Goal: Task Accomplishment & Management: Complete application form

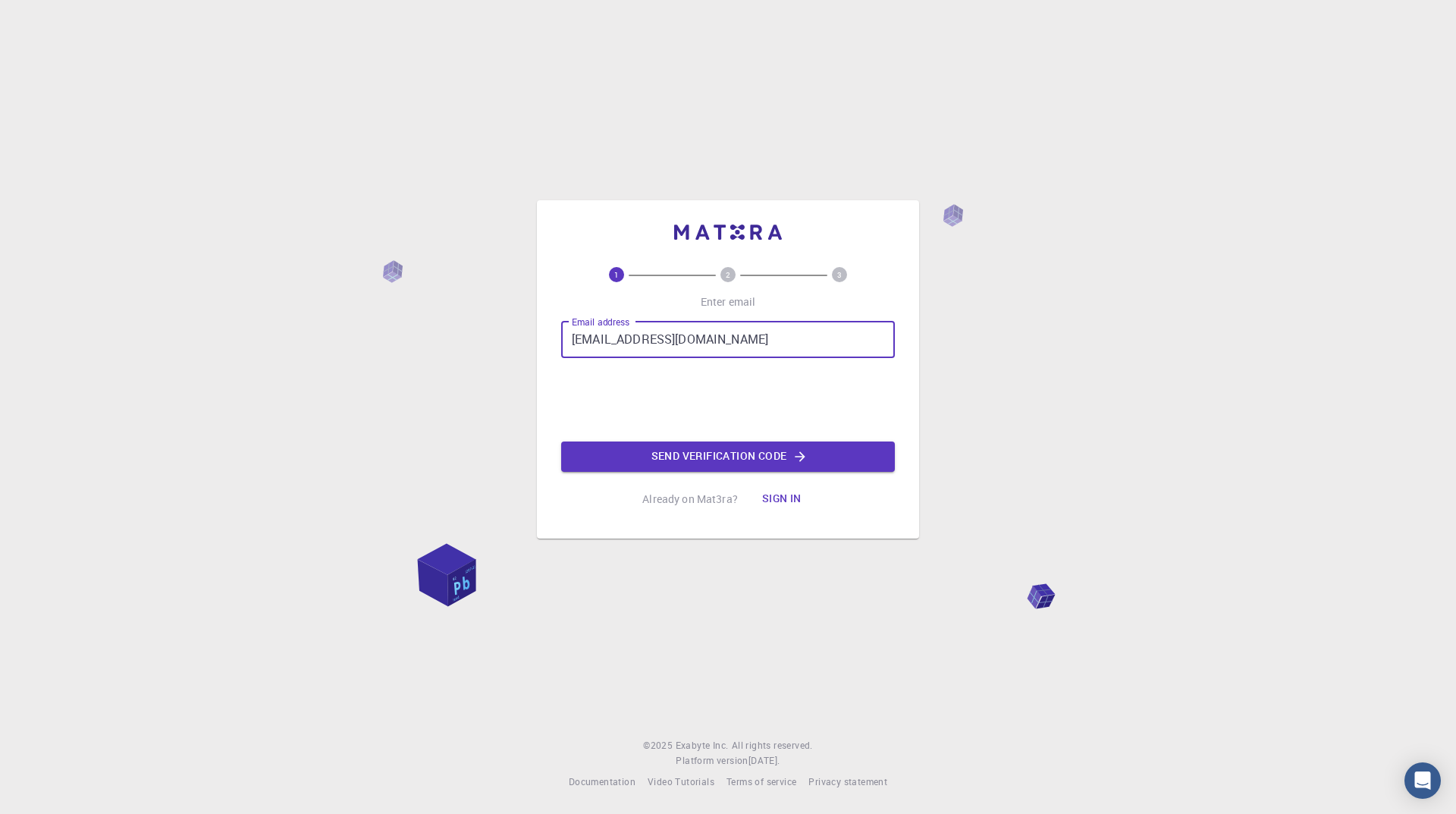
type input "[EMAIL_ADDRESS][DOMAIN_NAME]"
click at [672, 473] on div "1 2 3 Enter email Email address [EMAIL_ADDRESS][DOMAIN_NAME] Email address 0cAF…" at bounding box center [728, 391] width 333 height 248
click at [674, 457] on button "Send verification code" at bounding box center [728, 456] width 333 height 30
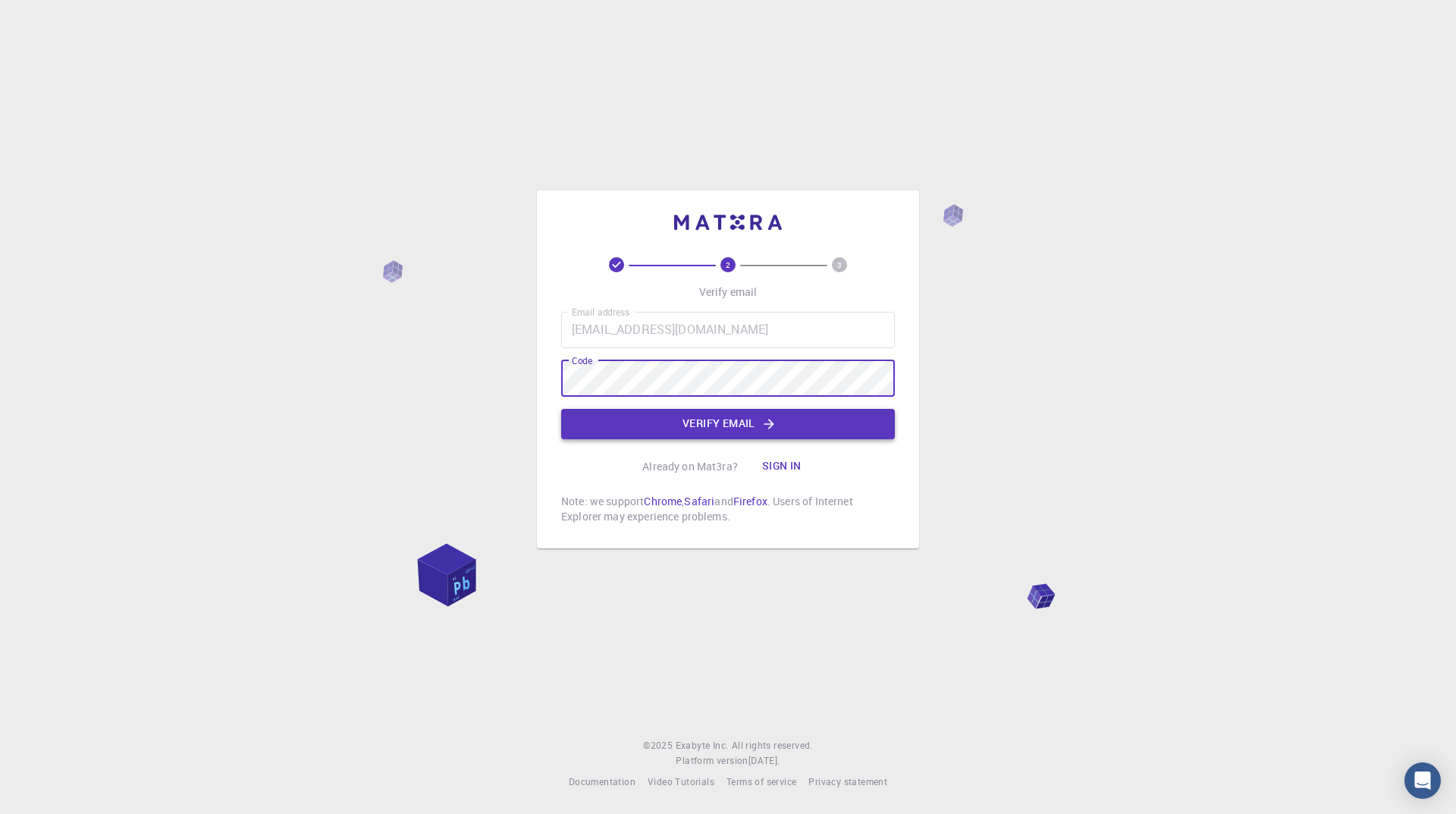
click at [704, 419] on button "Verify email" at bounding box center [728, 424] width 333 height 30
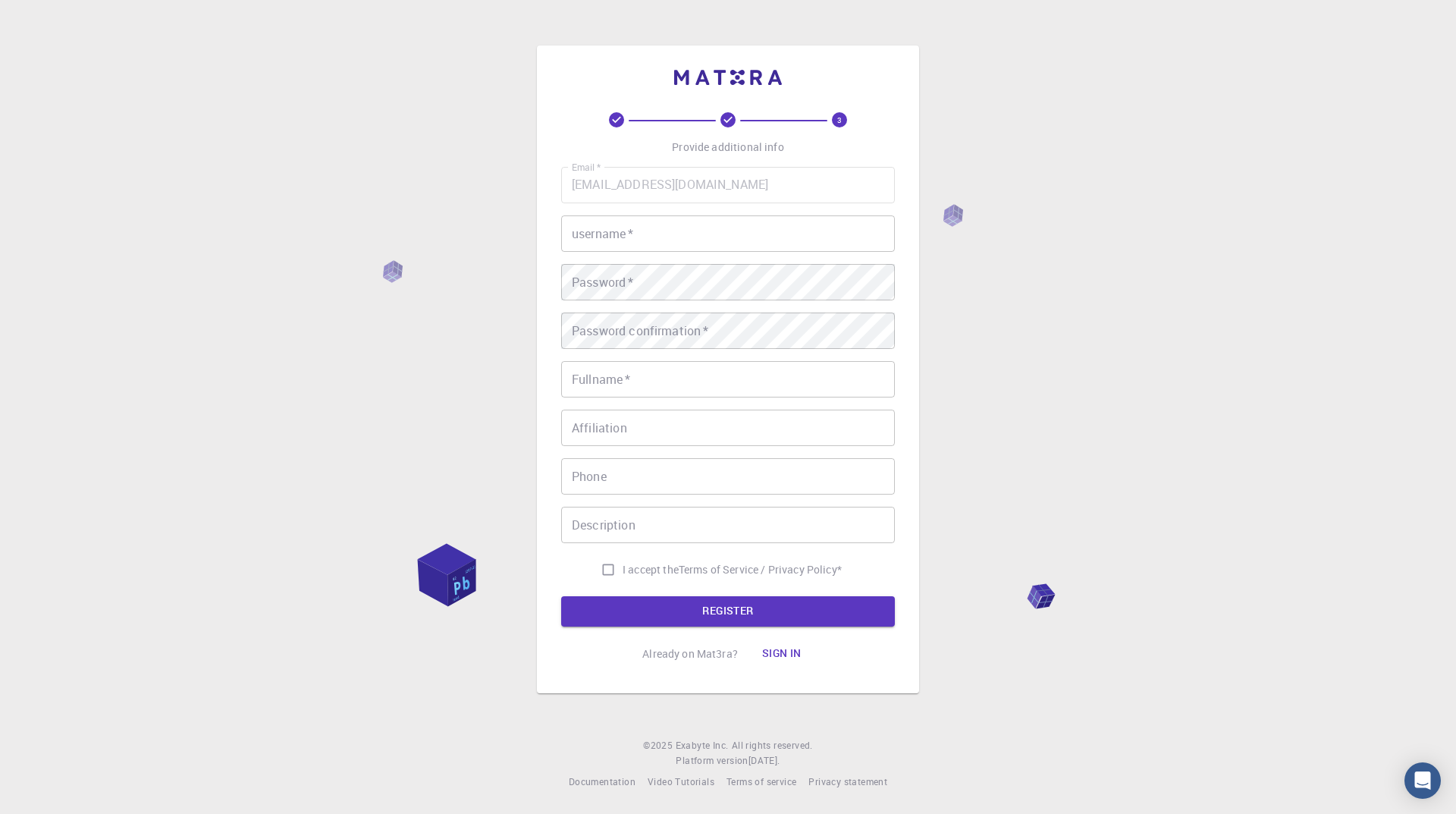
click at [685, 226] on input "username   *" at bounding box center [728, 233] width 333 height 36
drag, startPoint x: 632, startPoint y: 227, endPoint x: 391, endPoint y: 264, distance: 243.8
click at [296, 226] on div "3 Provide additional info Email   * [EMAIL_ADDRESS][DOMAIN_NAME] Email   * user…" at bounding box center [728, 407] width 1456 height 814
type input "rdggfg54df65g"
click at [647, 387] on input "Fullname   *" at bounding box center [728, 378] width 333 height 36
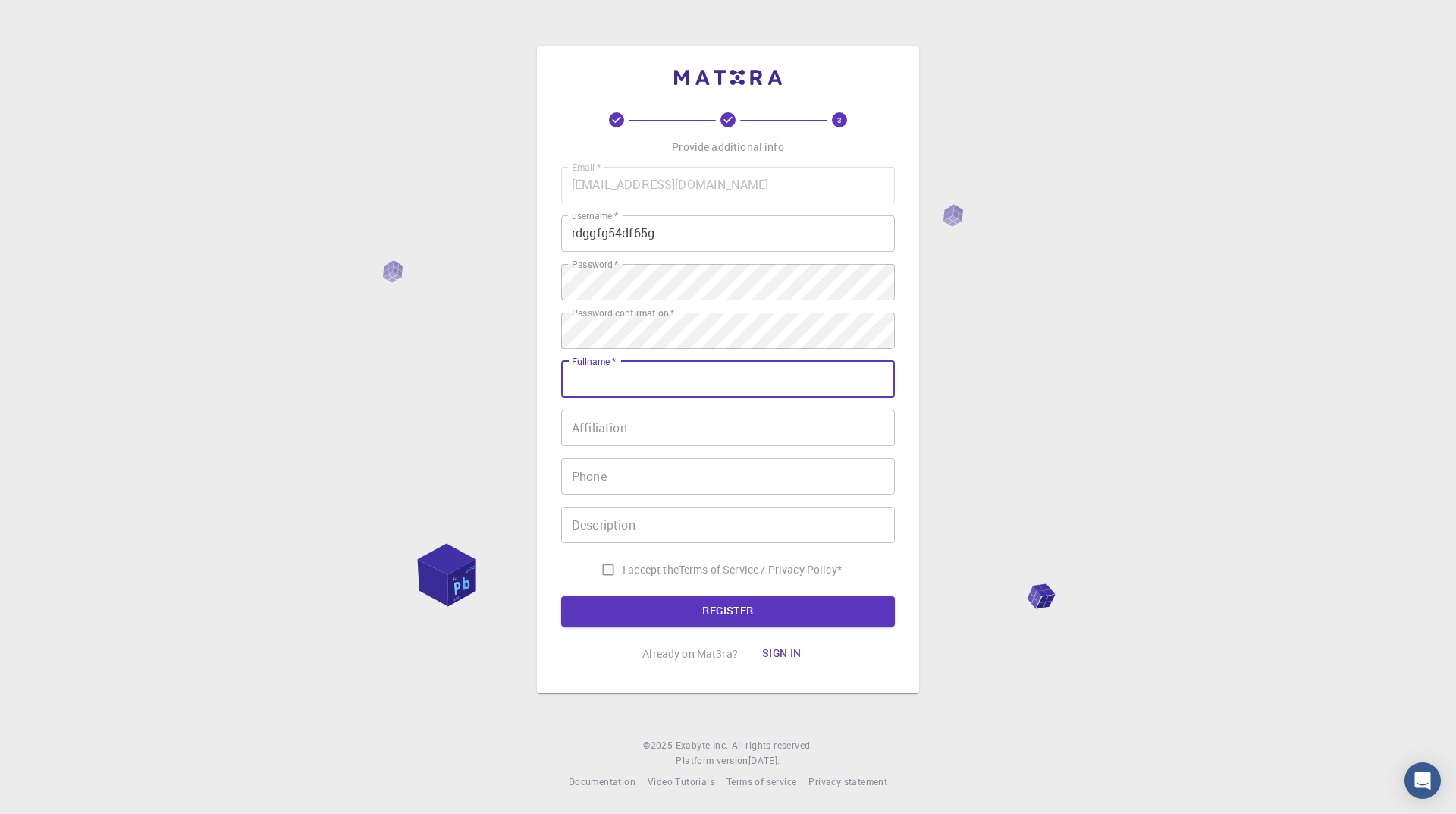
type input "[PERSON_NAME]"
type input "3233567854"
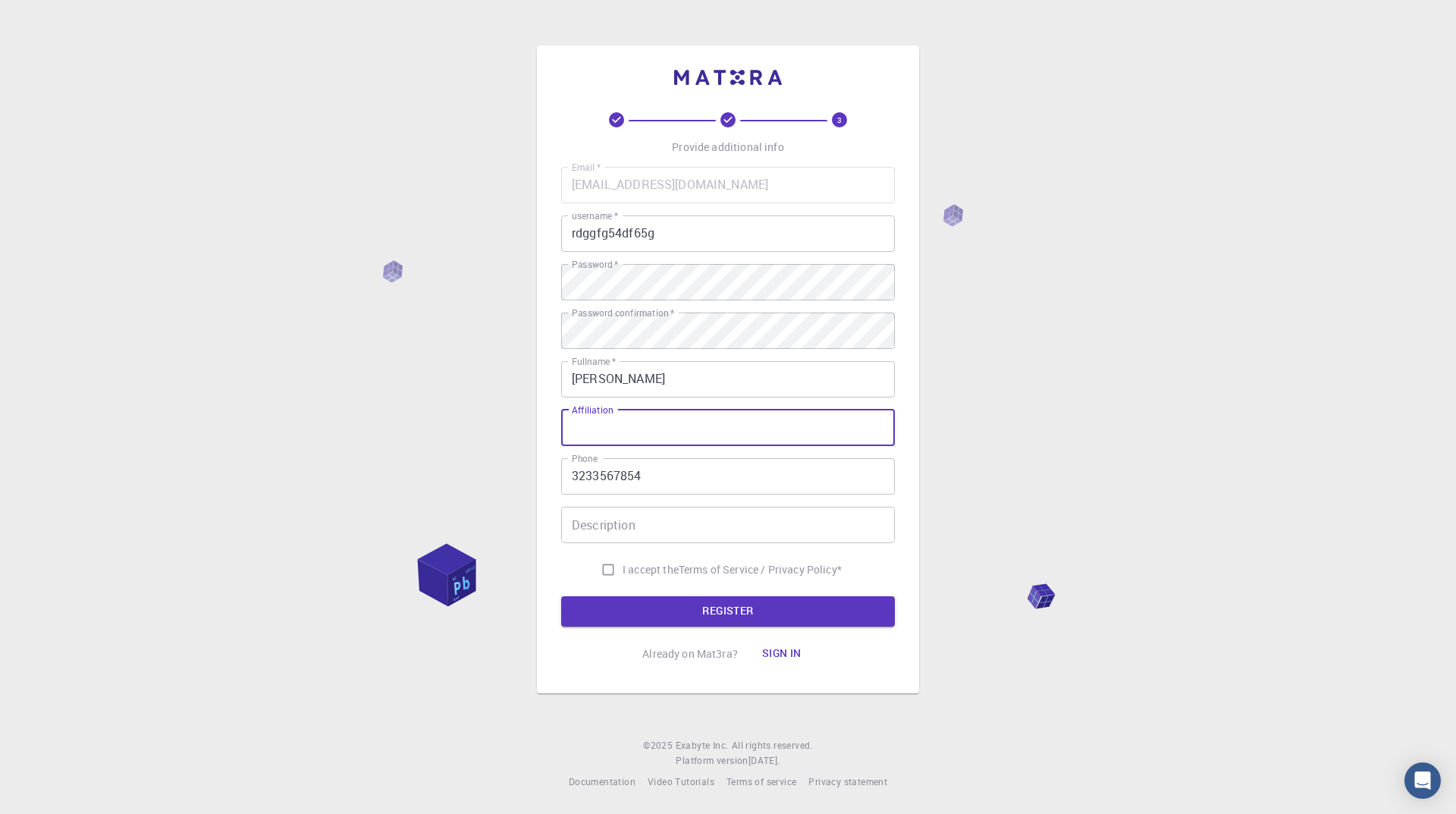
click at [638, 437] on input "Affiliation" at bounding box center [728, 427] width 333 height 36
type input "mng"
click at [731, 534] on input "Description" at bounding box center [728, 524] width 333 height 36
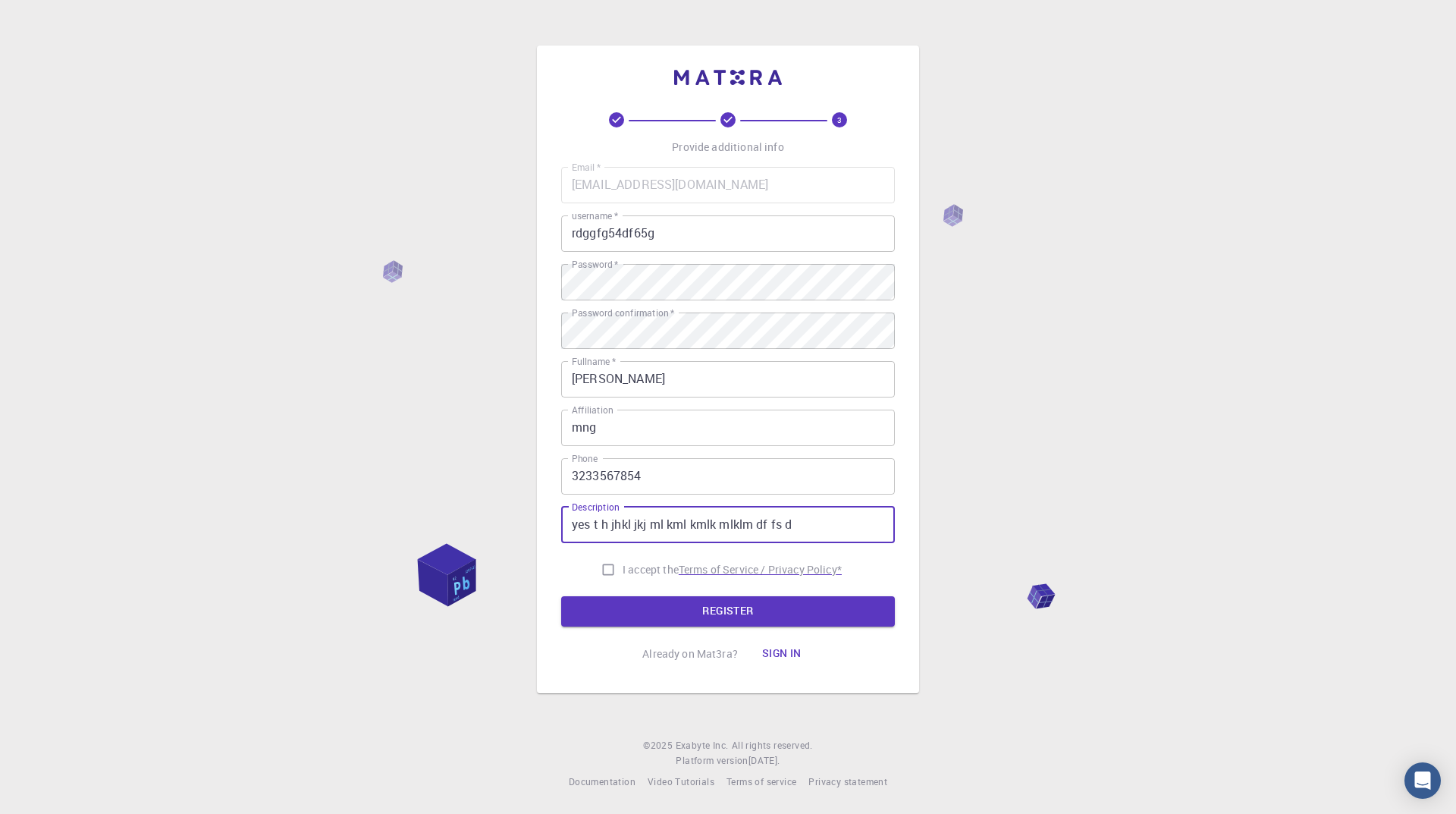
type input "yes t h jhkl jkj ml kml kmlk mlklm df fs d"
click at [742, 570] on p "Terms of Service / Privacy Policy *" at bounding box center [760, 570] width 163 height 16
click at [606, 571] on input "I accept the Terms of Service / Privacy Policy *" at bounding box center [608, 570] width 29 height 29
checkbox input "true"
click at [634, 613] on button "REGISTER" at bounding box center [728, 611] width 333 height 30
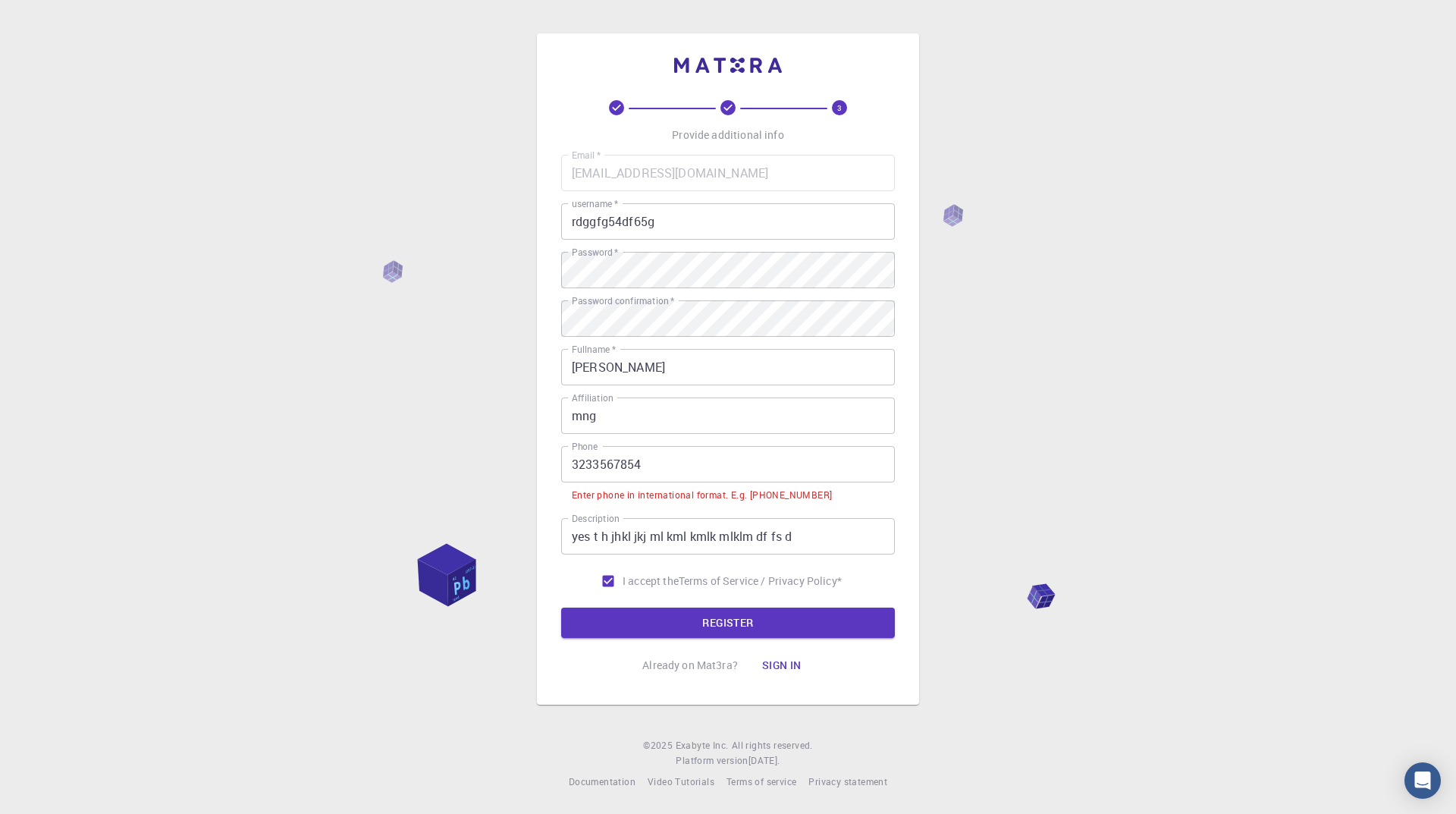
click at [568, 465] on input "3233567854" at bounding box center [728, 464] width 333 height 36
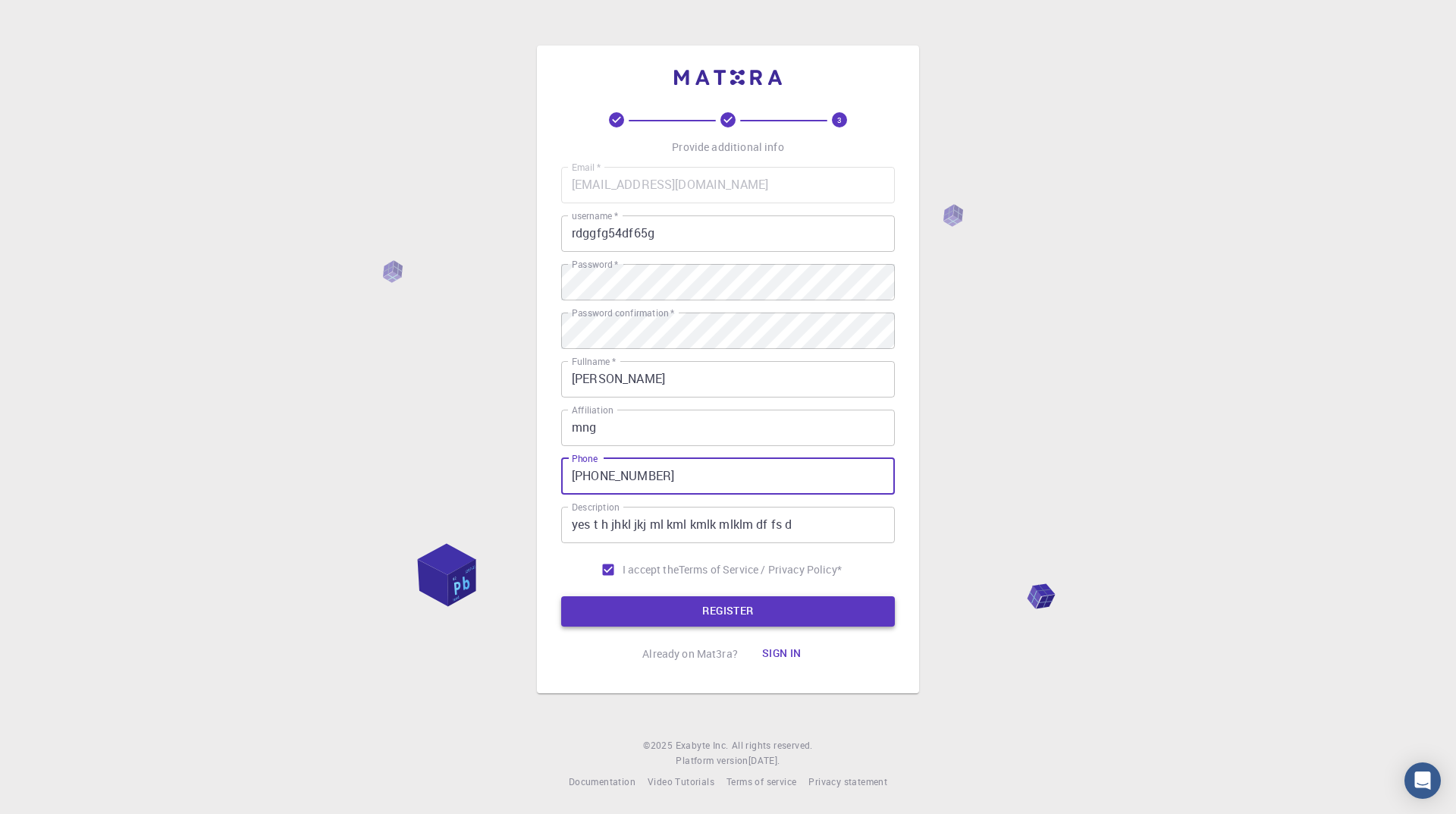
type input "[PHONE_NUMBER]"
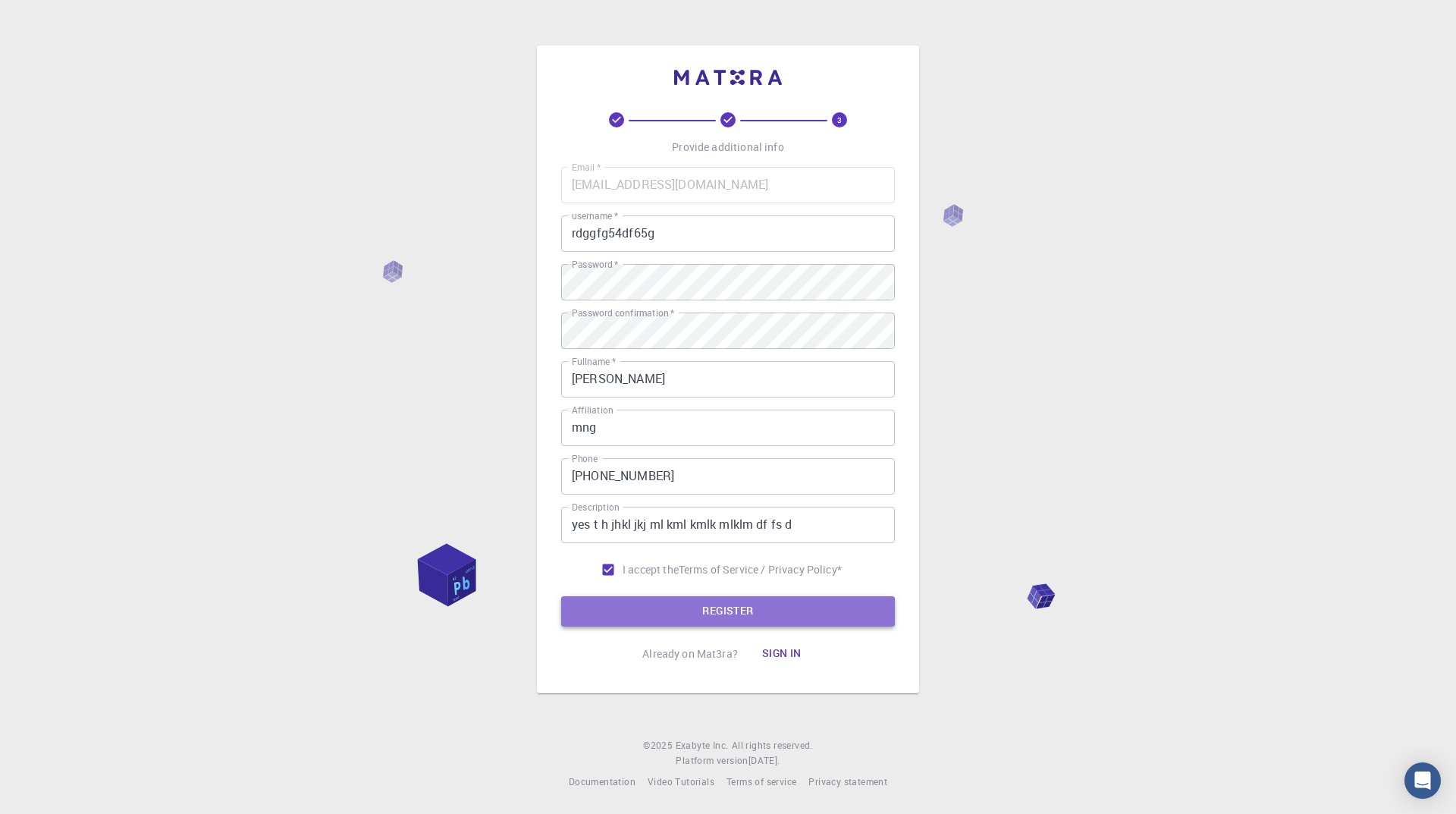
click at [662, 607] on button "REGISTER" at bounding box center [728, 611] width 333 height 30
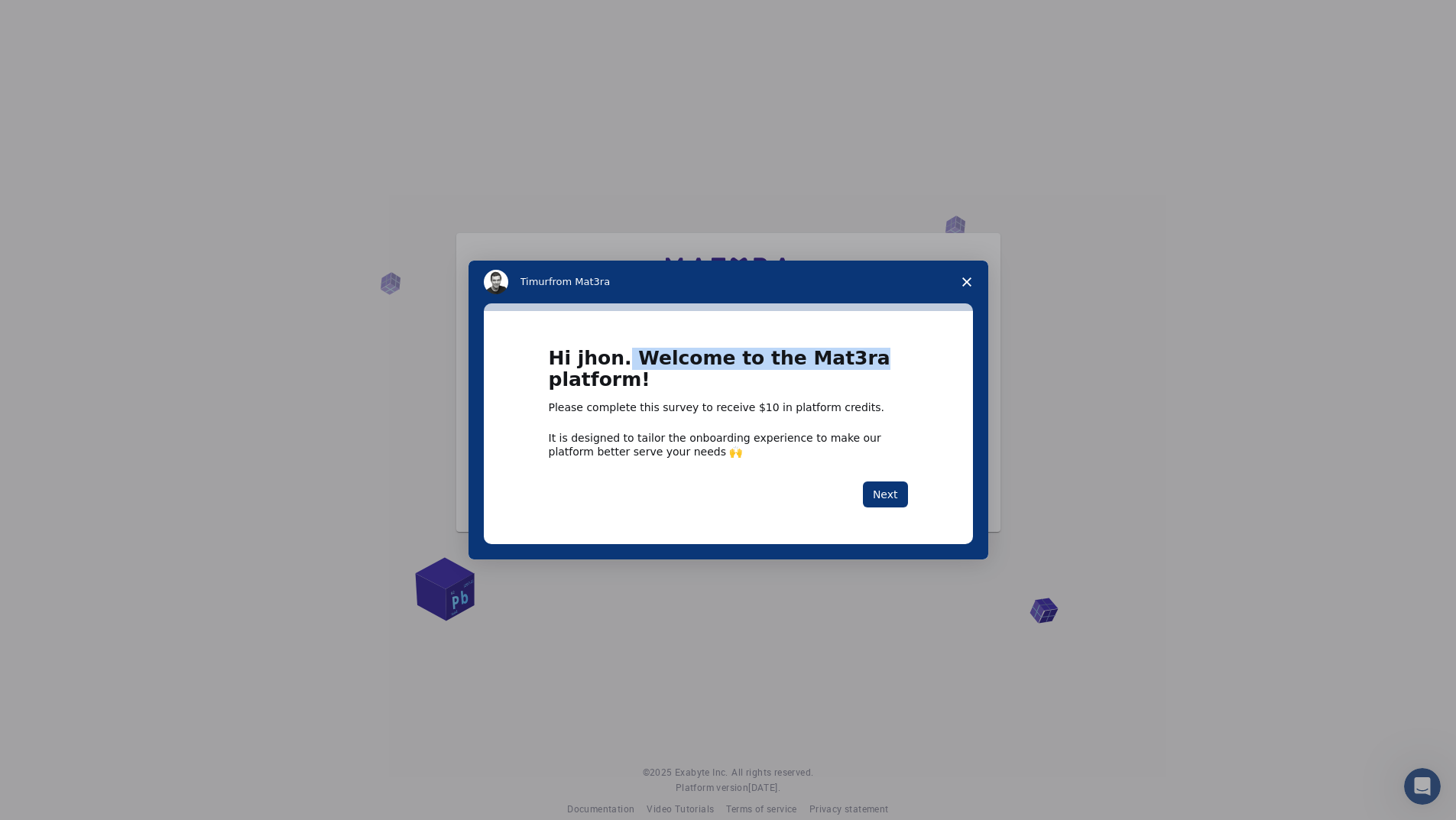
drag, startPoint x: 867, startPoint y: 354, endPoint x: 619, endPoint y: 361, distance: 248.1
click at [619, 361] on h1 "Hi jhon. Welcome to the Mat3ra platform!" at bounding box center [728, 374] width 359 height 53
drag, startPoint x: 649, startPoint y: 377, endPoint x: 632, endPoint y: 354, distance: 28.6
click at [632, 354] on h1 "Hi jhon. Welcome to the Mat3ra platform!" at bounding box center [728, 374] width 359 height 53
click at [891, 488] on button "Next" at bounding box center [886, 494] width 45 height 26
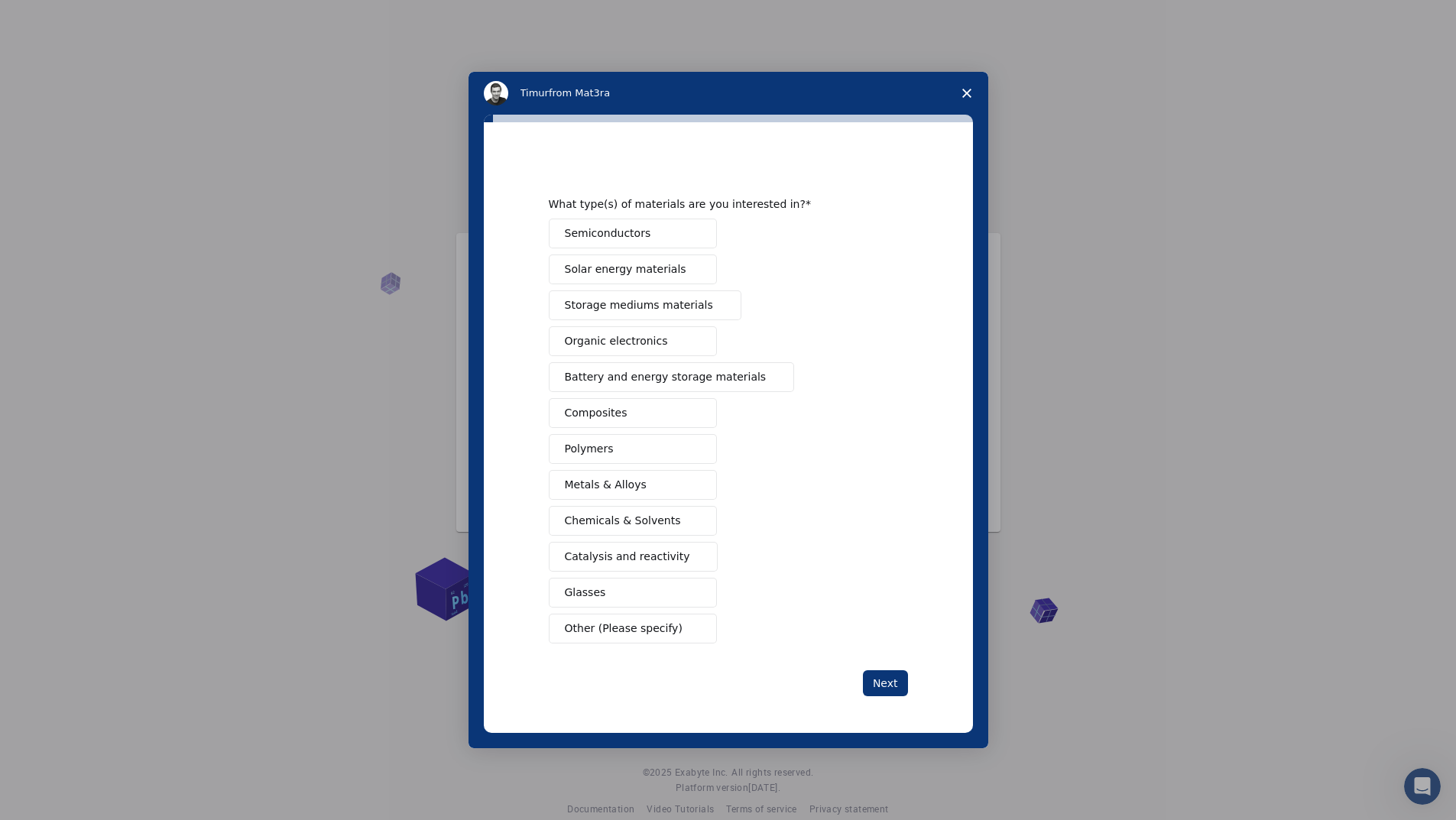
click at [887, 495] on div "Semiconductors Solar energy materials Storage mediums materials Organic electro…" at bounding box center [728, 431] width 359 height 425
click at [894, 681] on button "Next" at bounding box center [886, 683] width 45 height 26
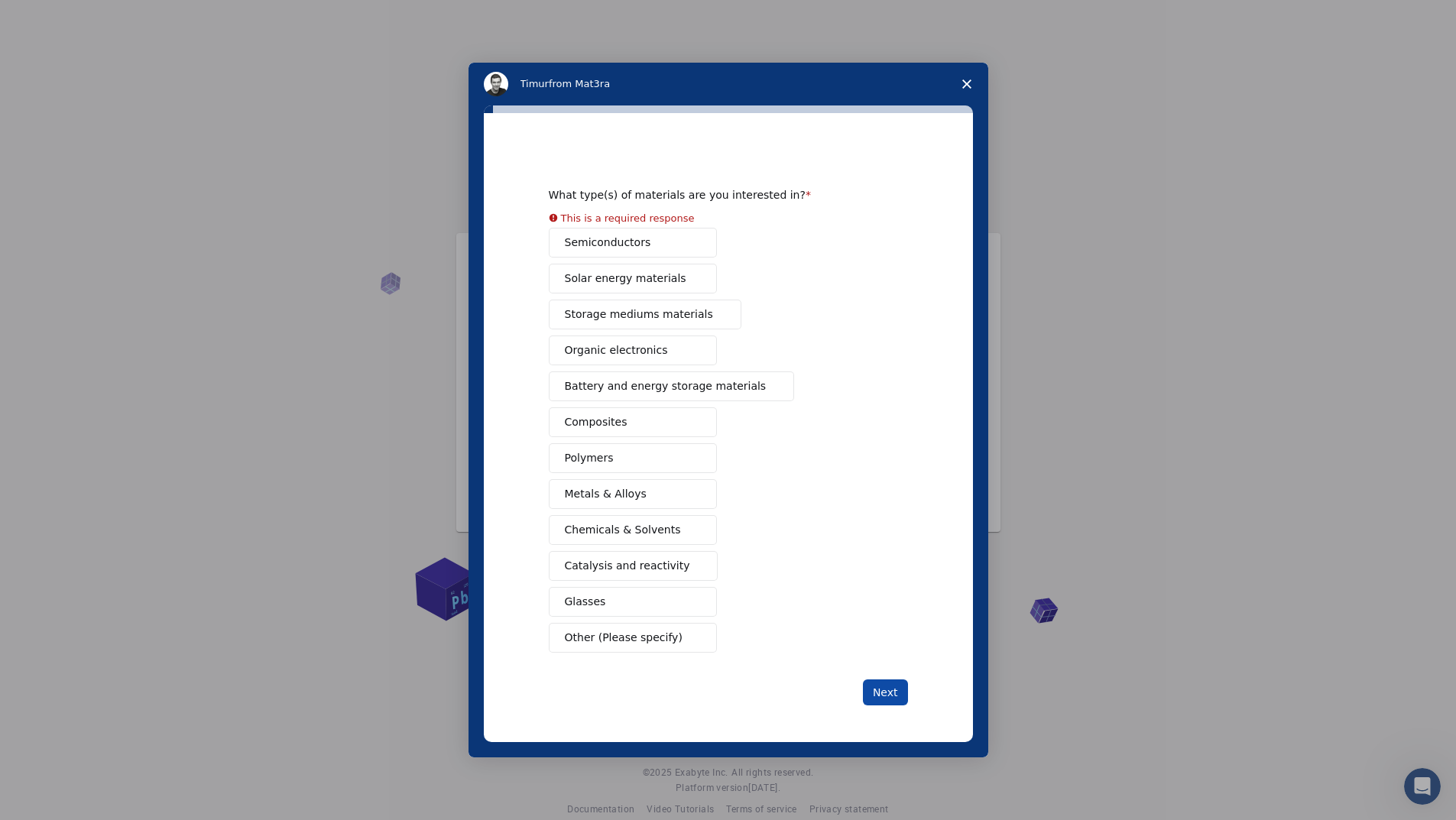
click at [894, 682] on button "Next" at bounding box center [886, 692] width 45 height 26
click at [522, 267] on div "What type(s) of materials are you interested in? This is a required response Se…" at bounding box center [728, 427] width 489 height 629
click at [631, 267] on button "Solar energy materials" at bounding box center [632, 279] width 168 height 29
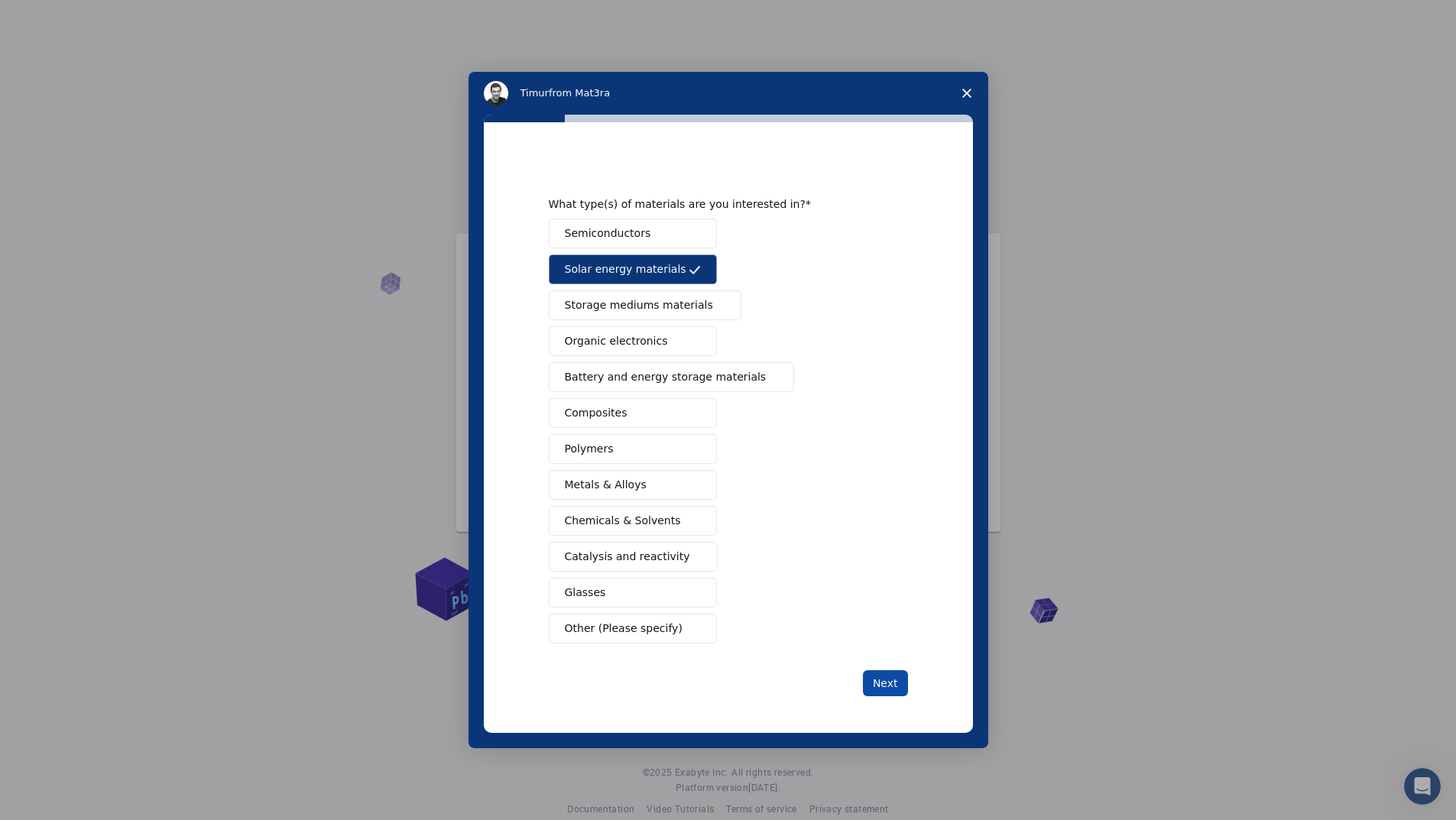
click at [878, 671] on button "Next" at bounding box center [886, 683] width 45 height 26
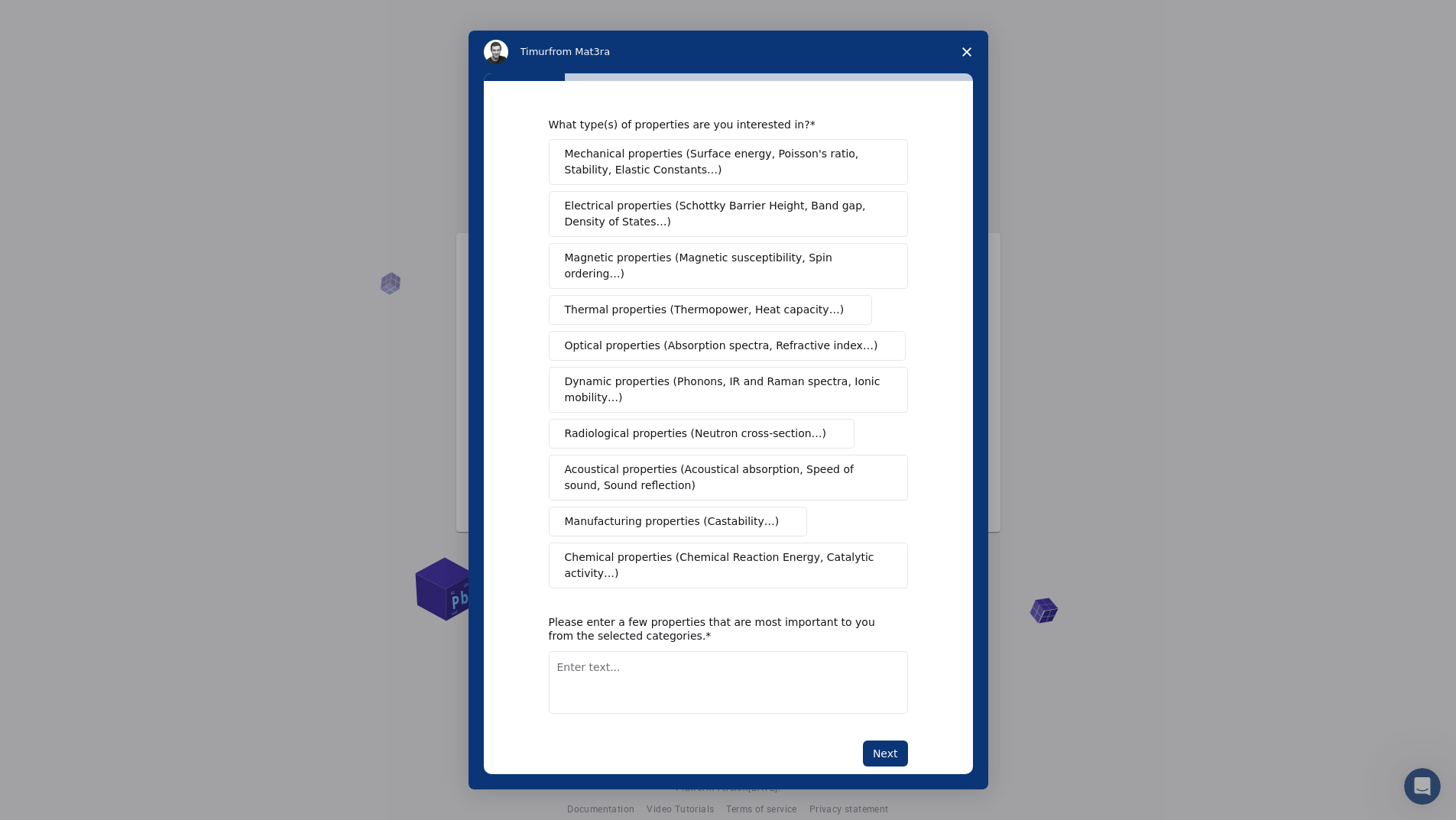
click at [671, 301] on span "Thermal properties (Thermopower, Heat capacity…)" at bounding box center [704, 309] width 280 height 16
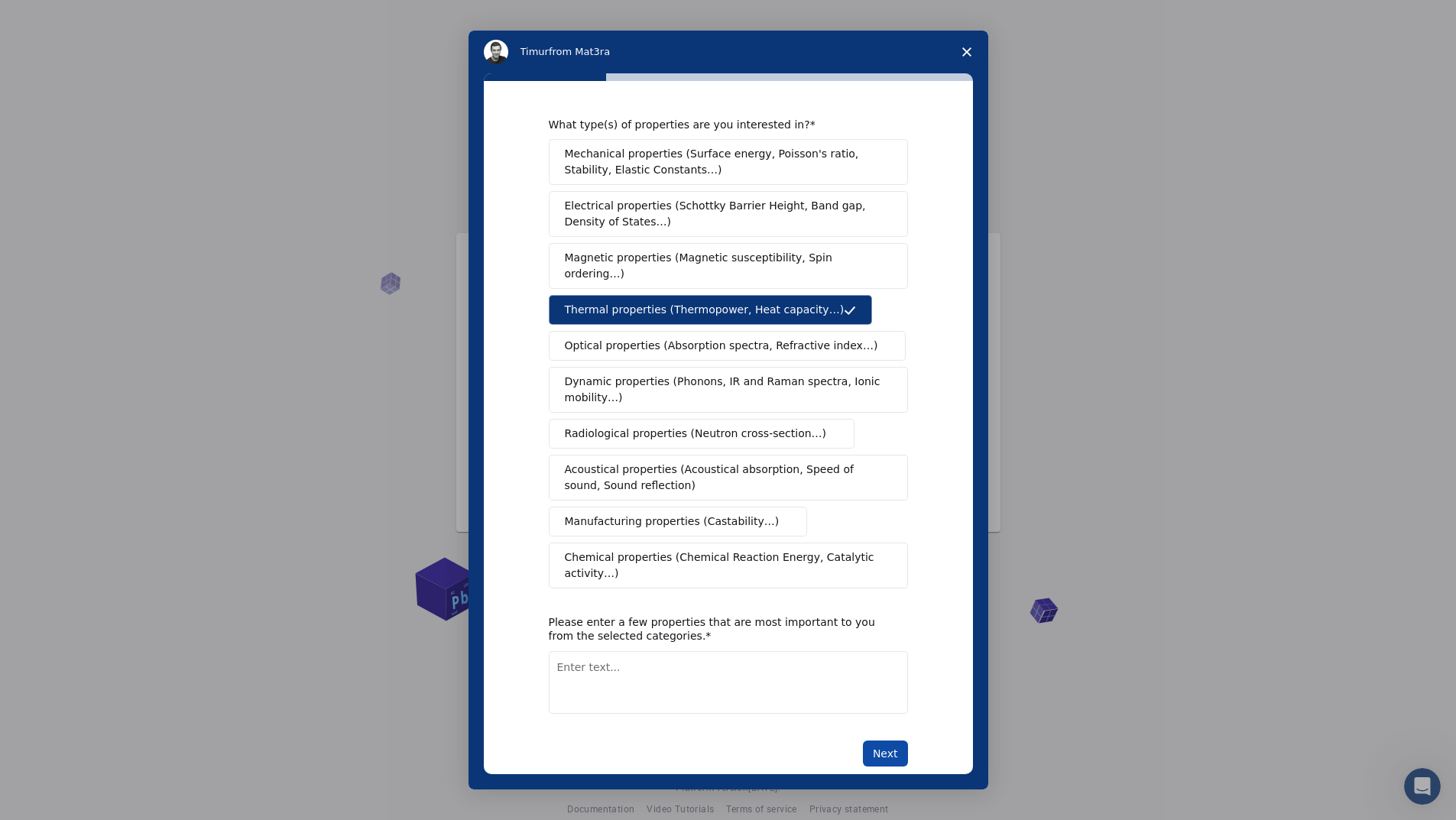
click at [898, 740] on button "Next" at bounding box center [886, 753] width 45 height 26
click at [963, 43] on span "Close survey" at bounding box center [967, 52] width 43 height 43
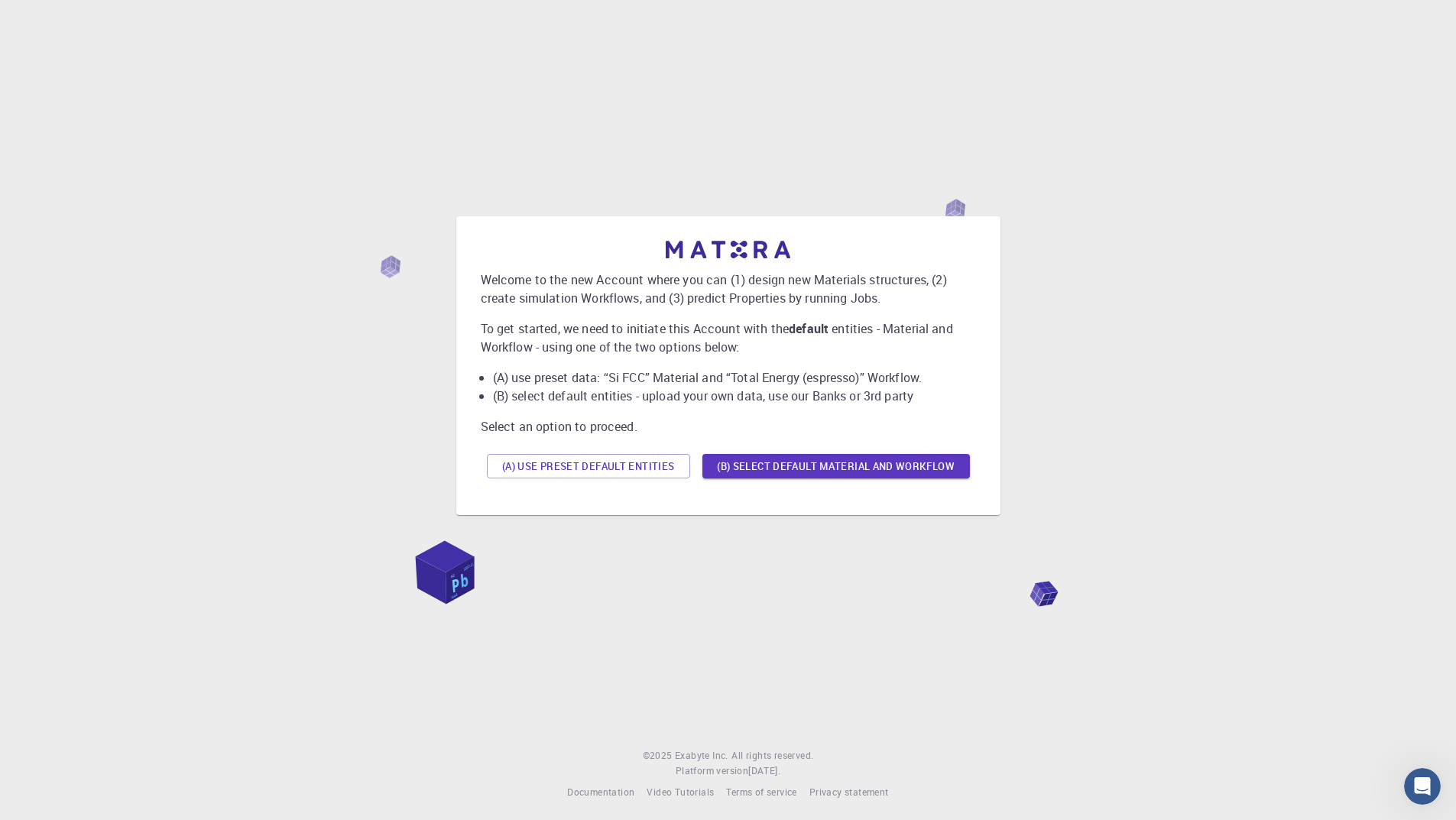
scroll to position [22, 0]
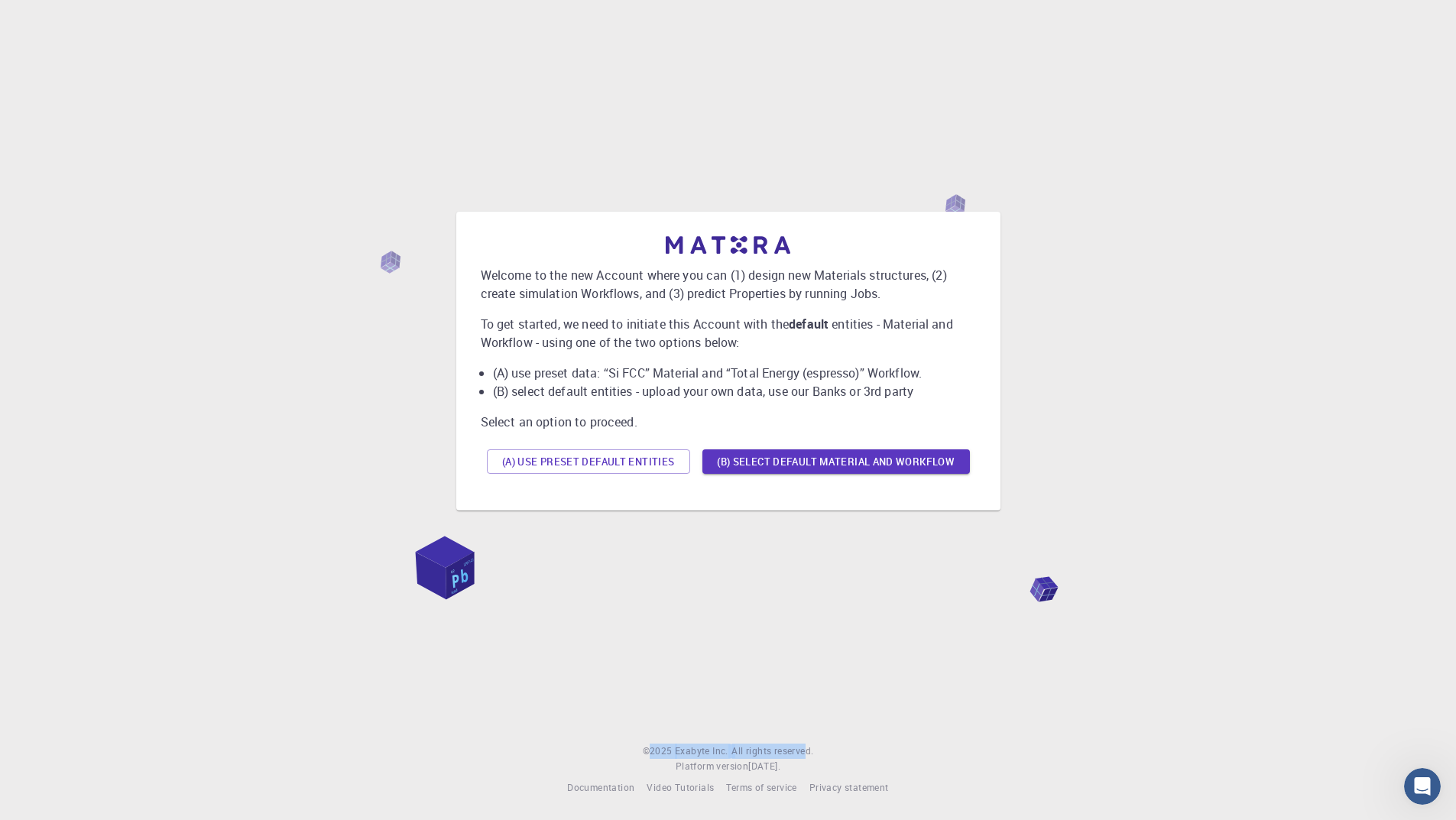
drag, startPoint x: 807, startPoint y: 768, endPoint x: 645, endPoint y: 753, distance: 162.7
click at [645, 753] on div "© 2025 Exabyte Inc. All rights reserved. Platform version [DATE] ." at bounding box center [728, 758] width 171 height 30
click at [912, 651] on div "Welcome to the new Account where you can (1) design new Materials structures, (…" at bounding box center [728, 361] width 1419 height 680
click at [793, 465] on button "(B) Select default material and workflow" at bounding box center [836, 462] width 267 height 25
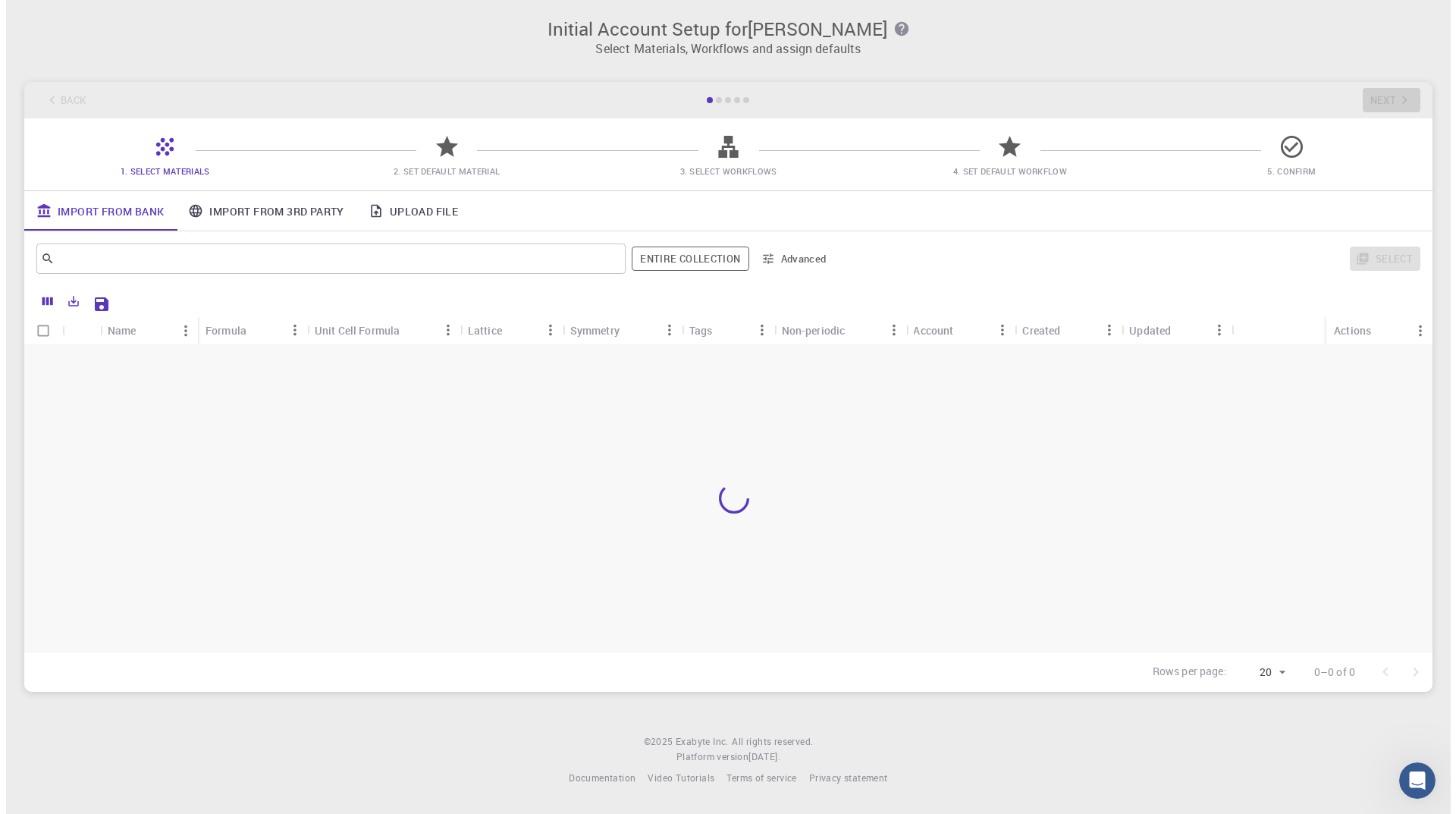
scroll to position [0, 0]
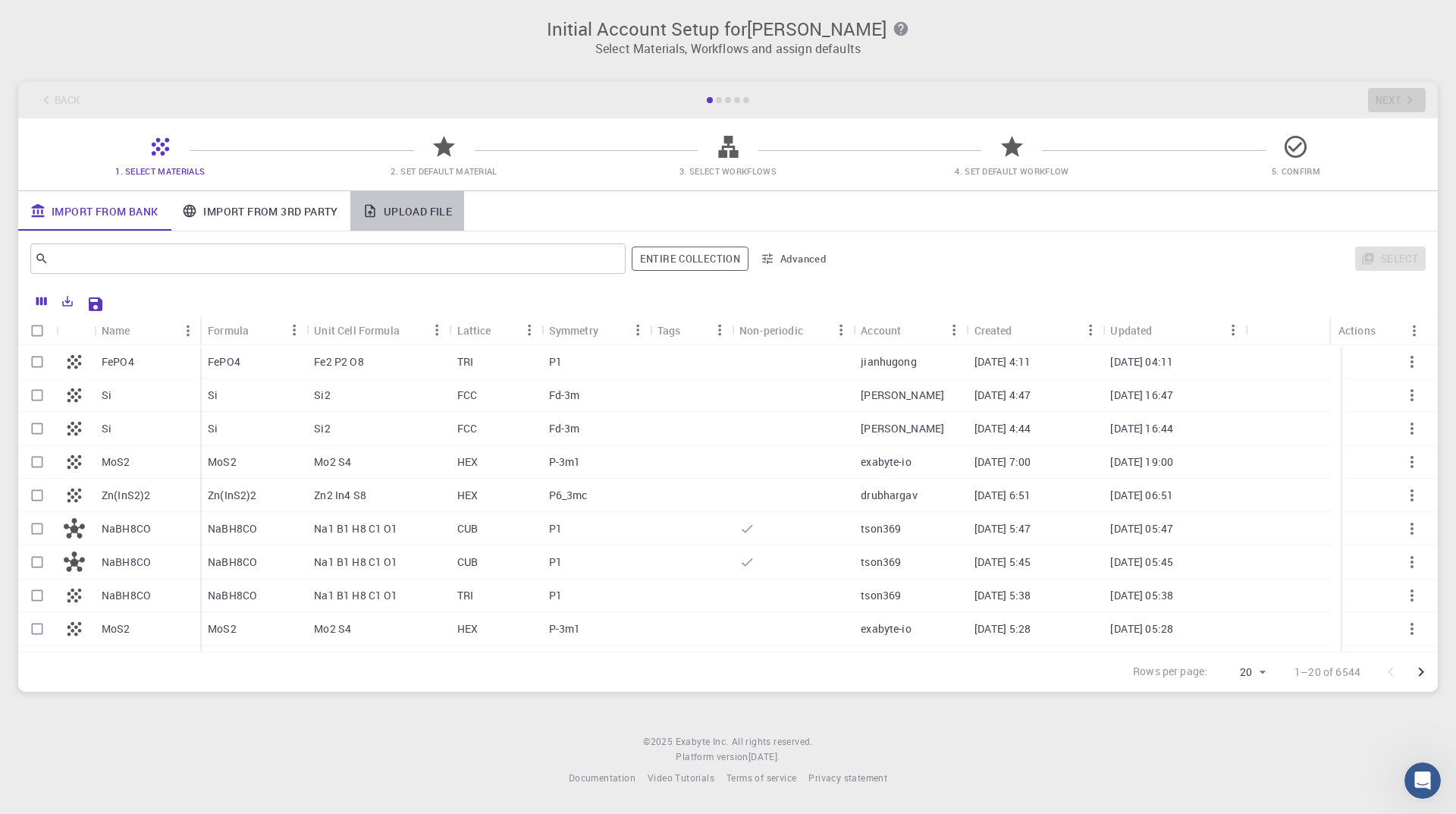
click at [411, 227] on link "Upload File" at bounding box center [407, 211] width 114 height 39
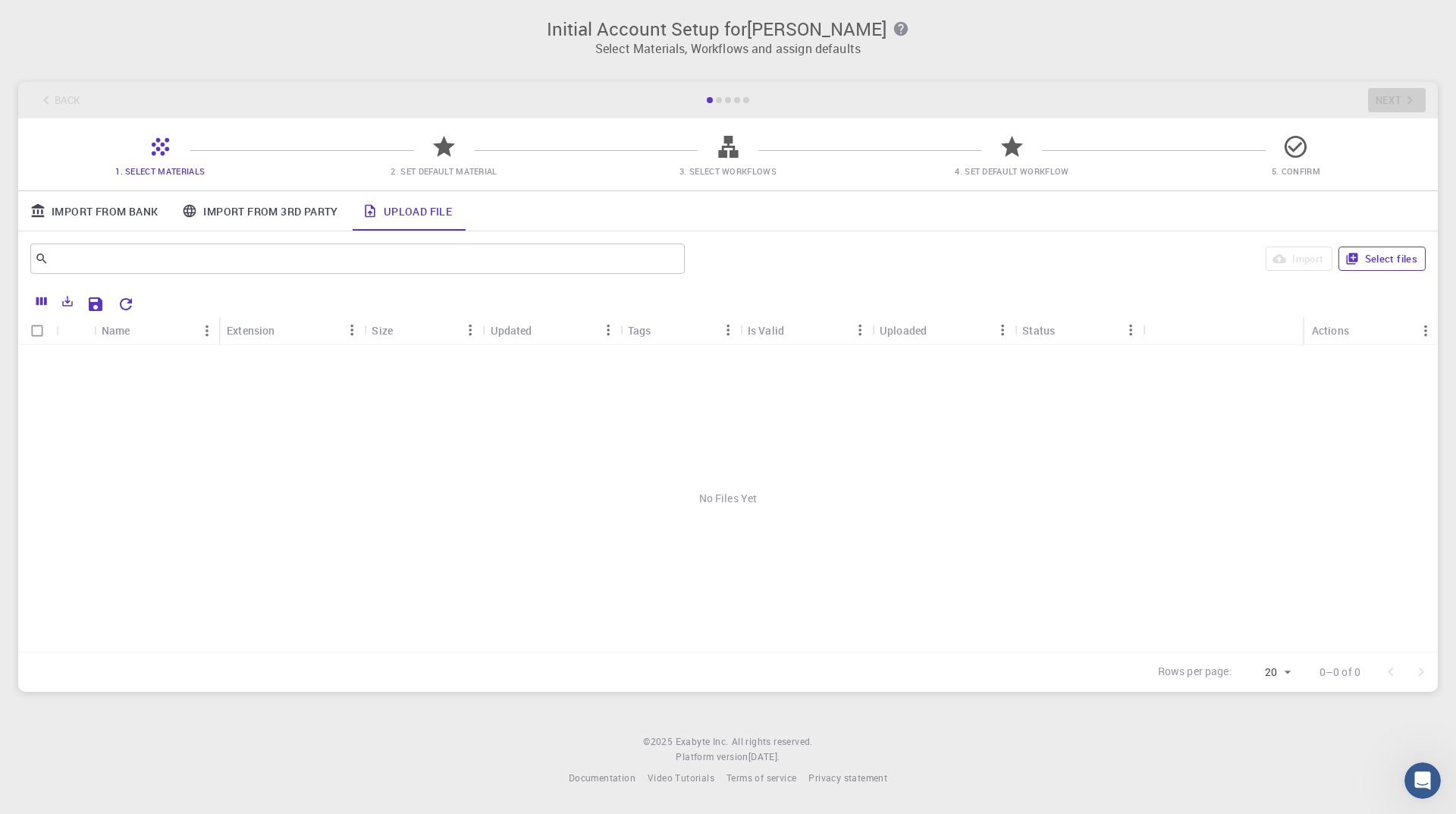
drag, startPoint x: 1360, startPoint y: 241, endPoint x: 1367, endPoint y: 259, distance: 19.3
click at [1360, 241] on div "Import Select files" at bounding box center [1058, 258] width 735 height 36
click at [1370, 262] on button "Select files" at bounding box center [1383, 258] width 88 height 24
click at [1423, 358] on button "button" at bounding box center [1412, 362] width 36 height 36
click at [577, 505] on div at bounding box center [728, 407] width 1456 height 814
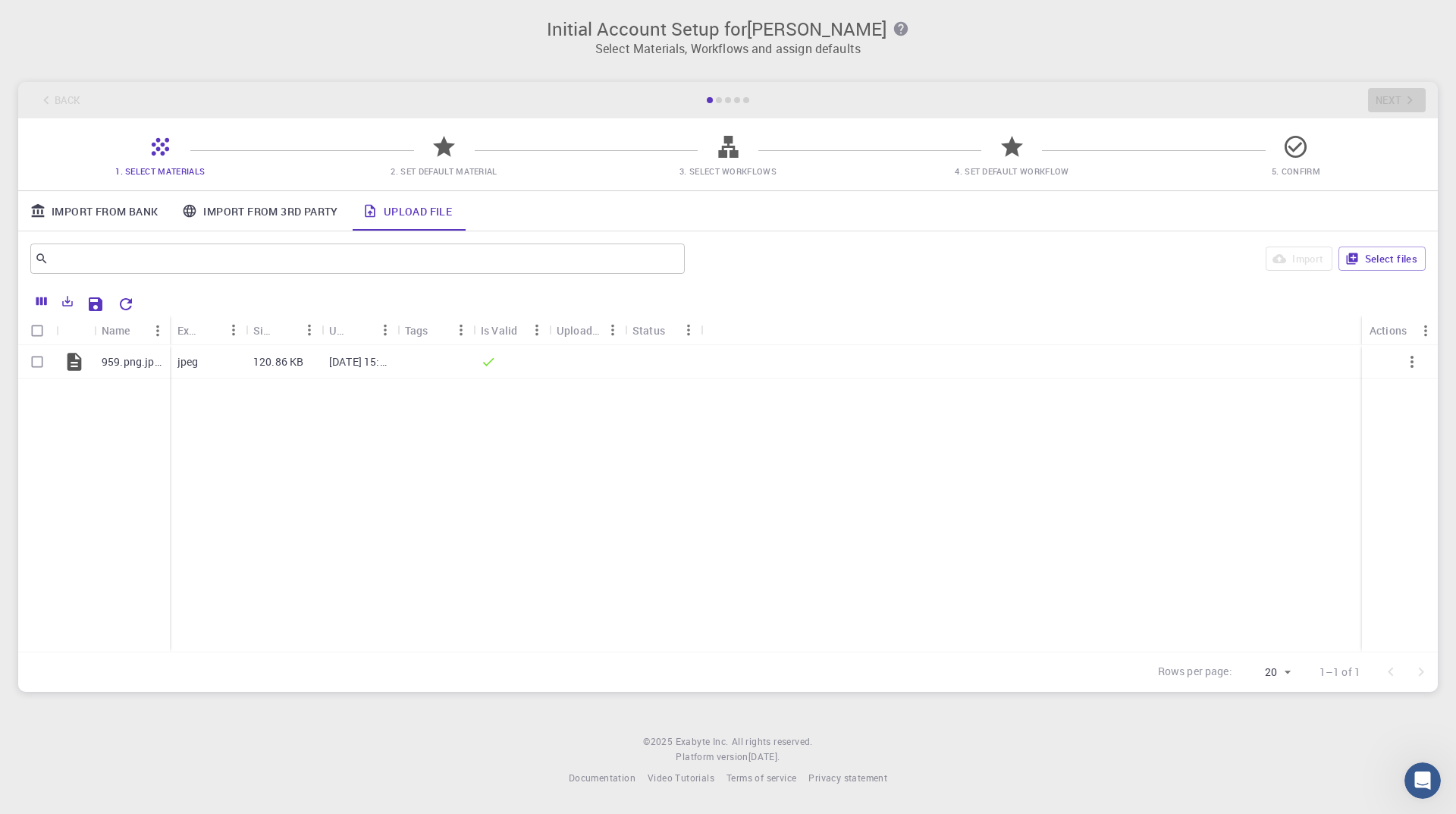
click at [130, 374] on div "959.png.jpeg" at bounding box center [133, 362] width 76 height 33
click at [122, 370] on div "959.png.jpeg" at bounding box center [133, 362] width 76 height 33
click at [36, 360] on input "Select row" at bounding box center [37, 362] width 29 height 29
checkbox input "true"
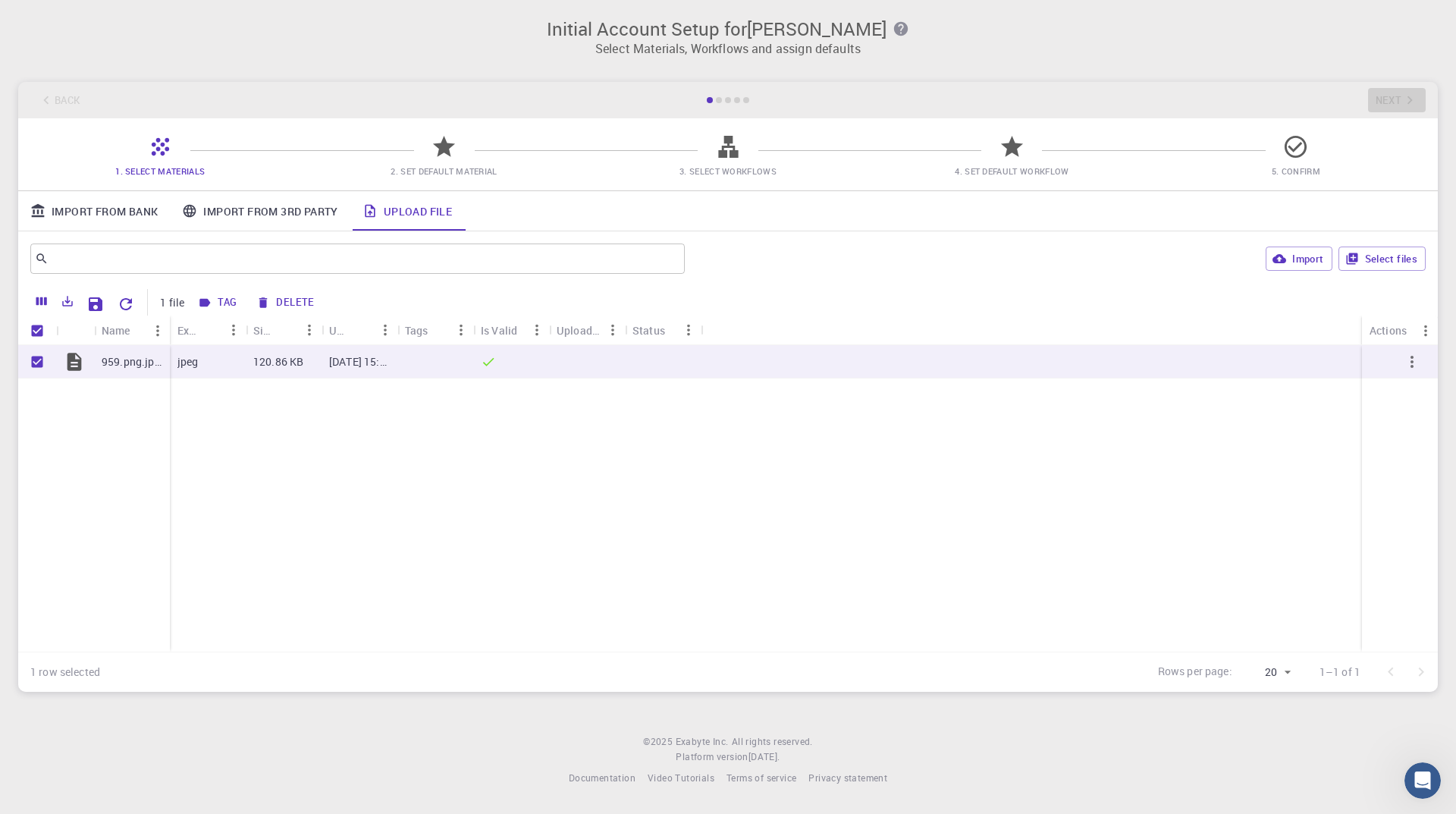
click at [221, 301] on button "Tag" at bounding box center [217, 302] width 50 height 24
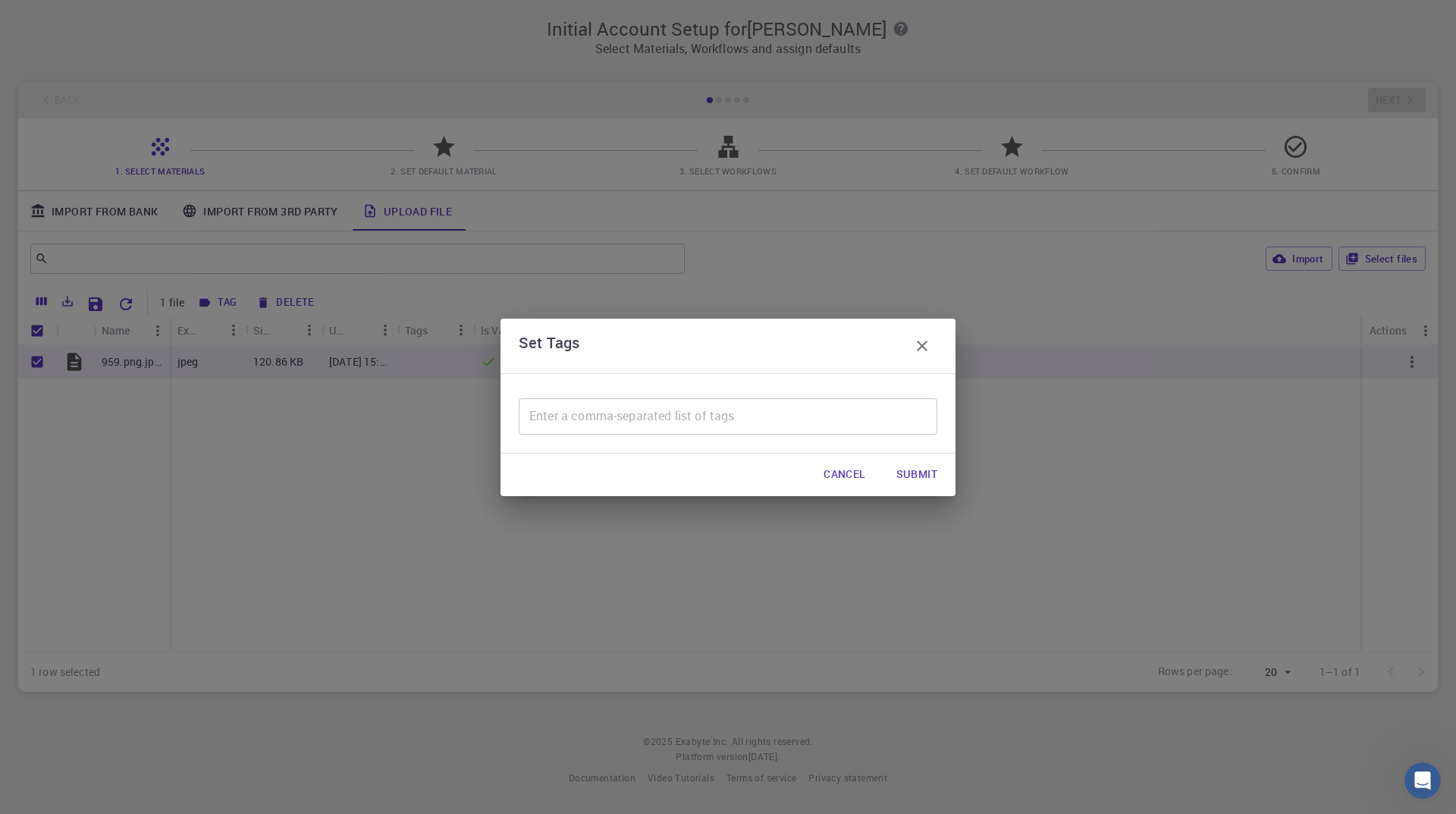
click at [925, 343] on icon "button" at bounding box center [922, 345] width 11 height 11
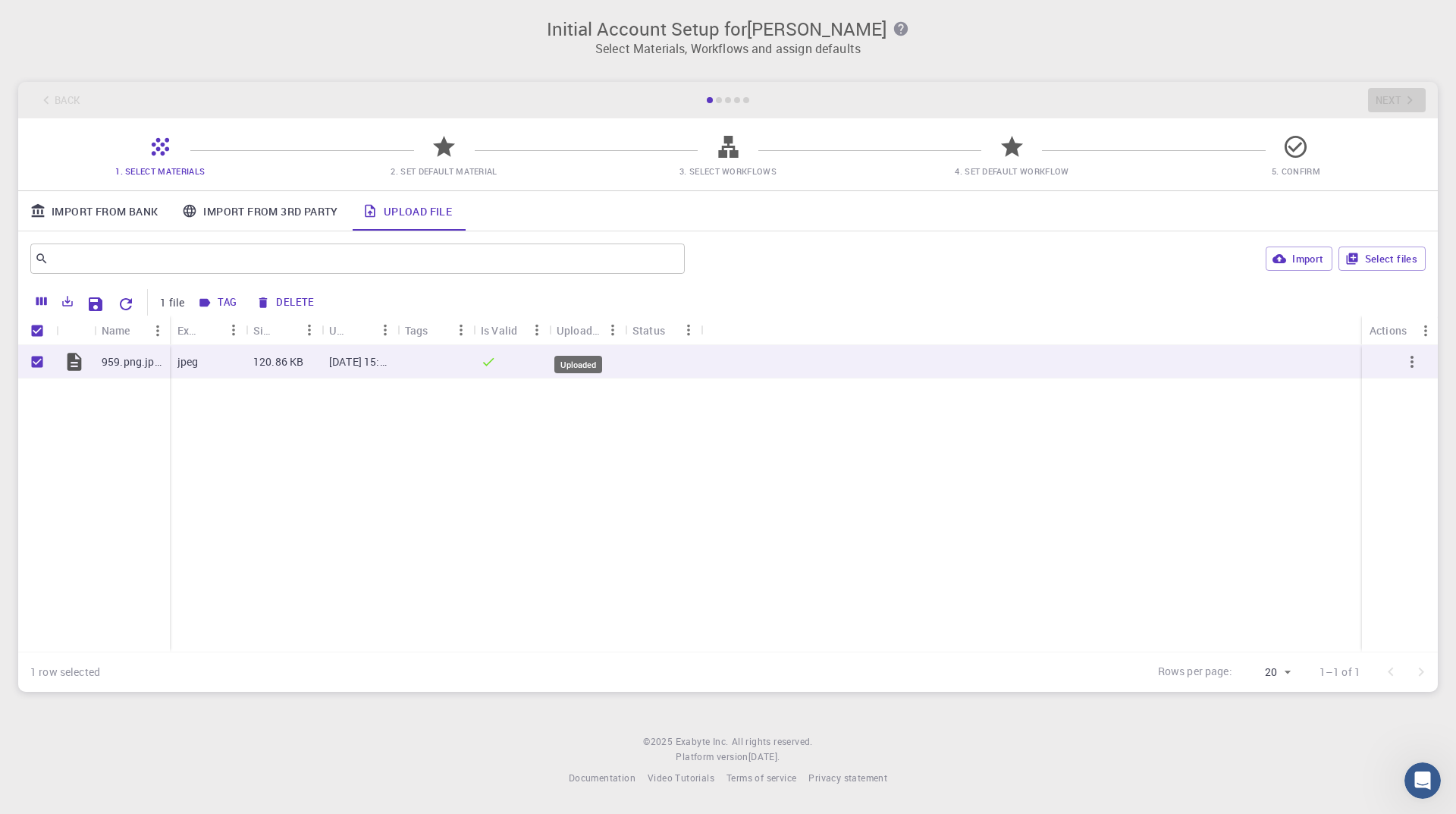
click at [597, 333] on div "Uploaded" at bounding box center [578, 330] width 44 height 29
click at [569, 333] on div "Uploaded" at bounding box center [578, 330] width 44 height 29
click at [618, 333] on icon "Menu" at bounding box center [612, 329] width 17 height 17
click at [614, 333] on icon "Menu" at bounding box center [612, 329] width 17 height 17
click at [1234, 557] on div "959.png.jpeg jpeg 120.86 KB [DATE] 15:23 PM" at bounding box center [728, 498] width 1420 height 306
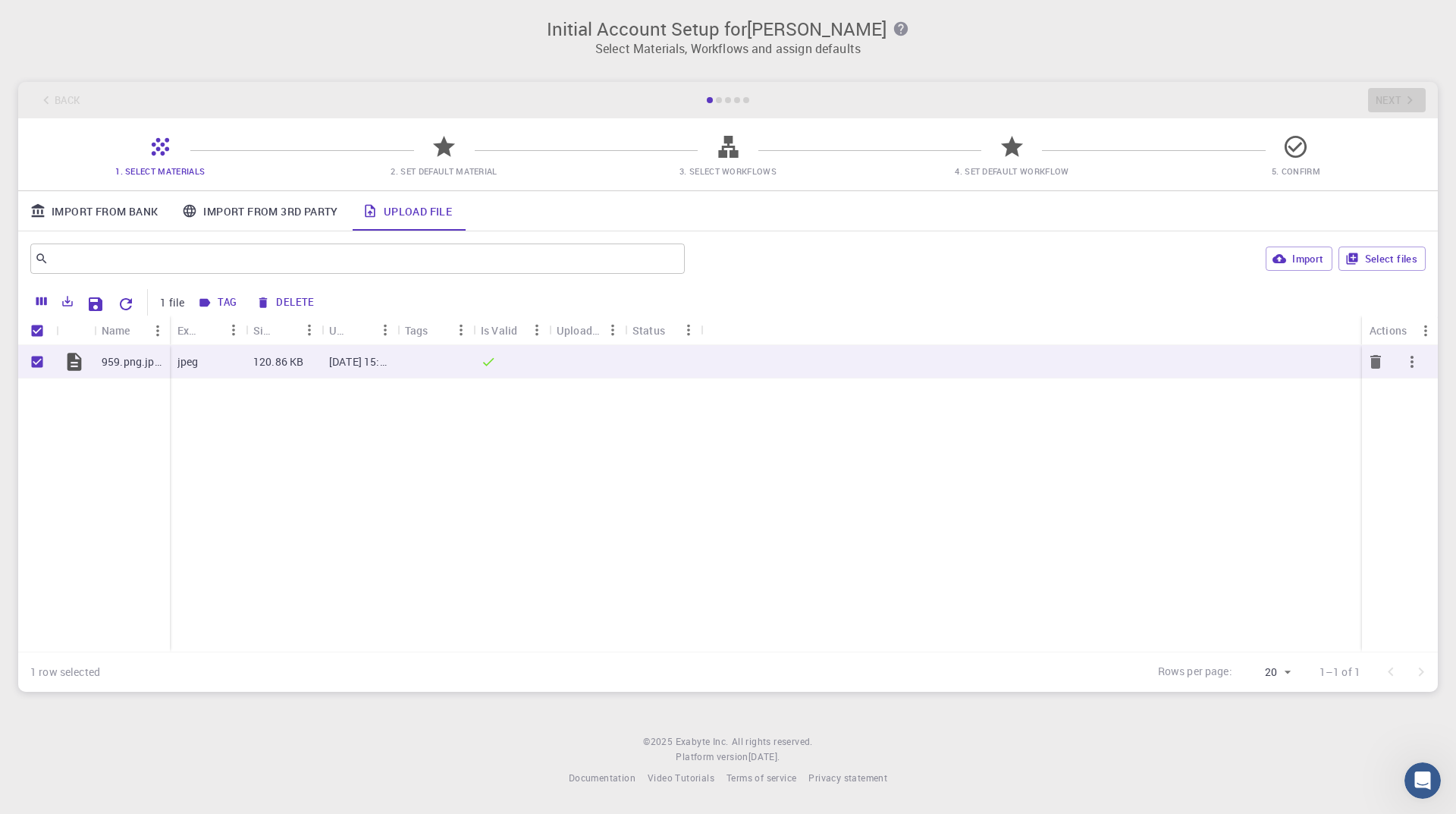
click at [1419, 360] on icon "button" at bounding box center [1412, 362] width 19 height 19
click at [1428, 403] on li "Expand" at bounding box center [1400, 399] width 88 height 24
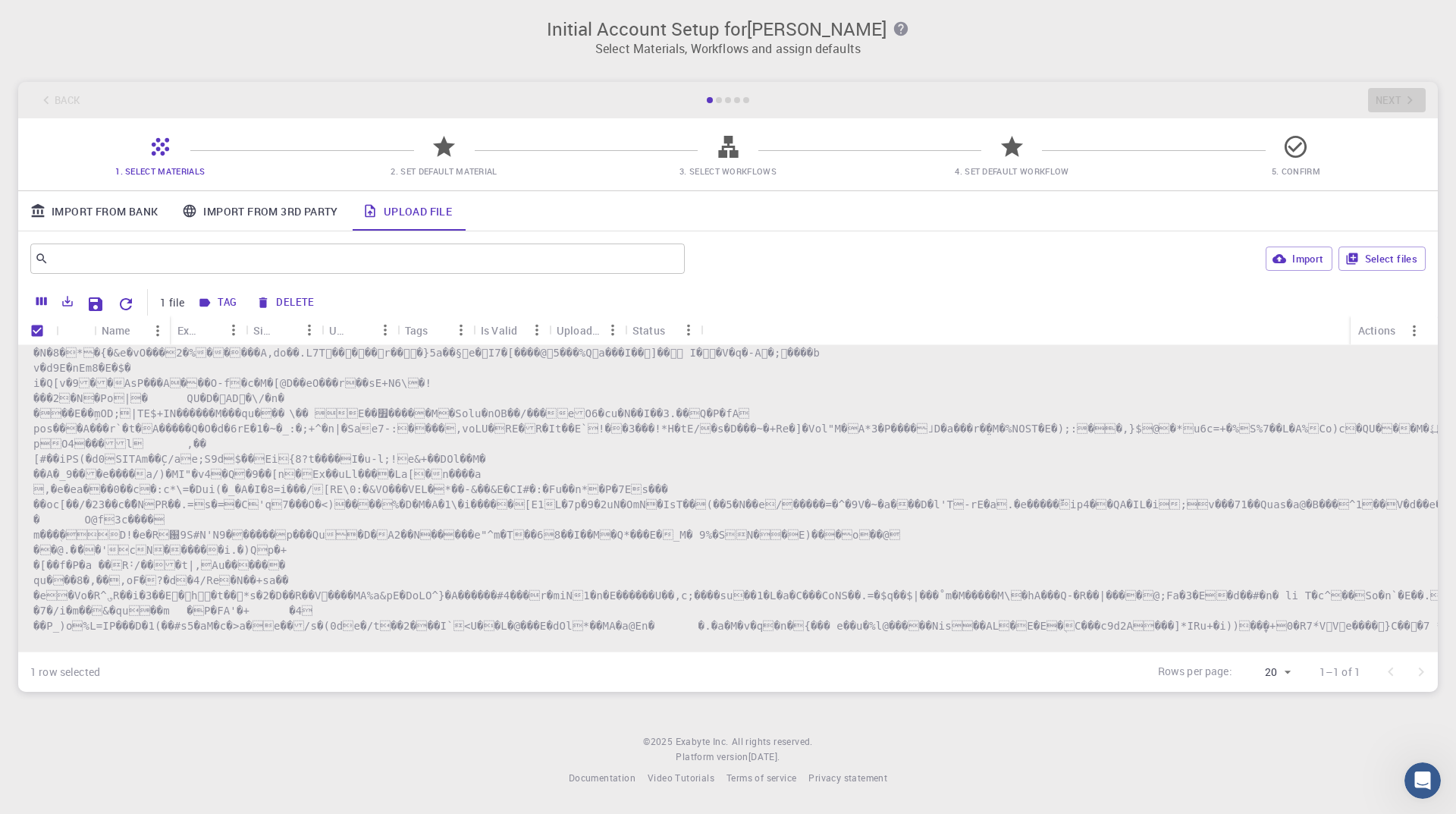
scroll to position [7641, 0]
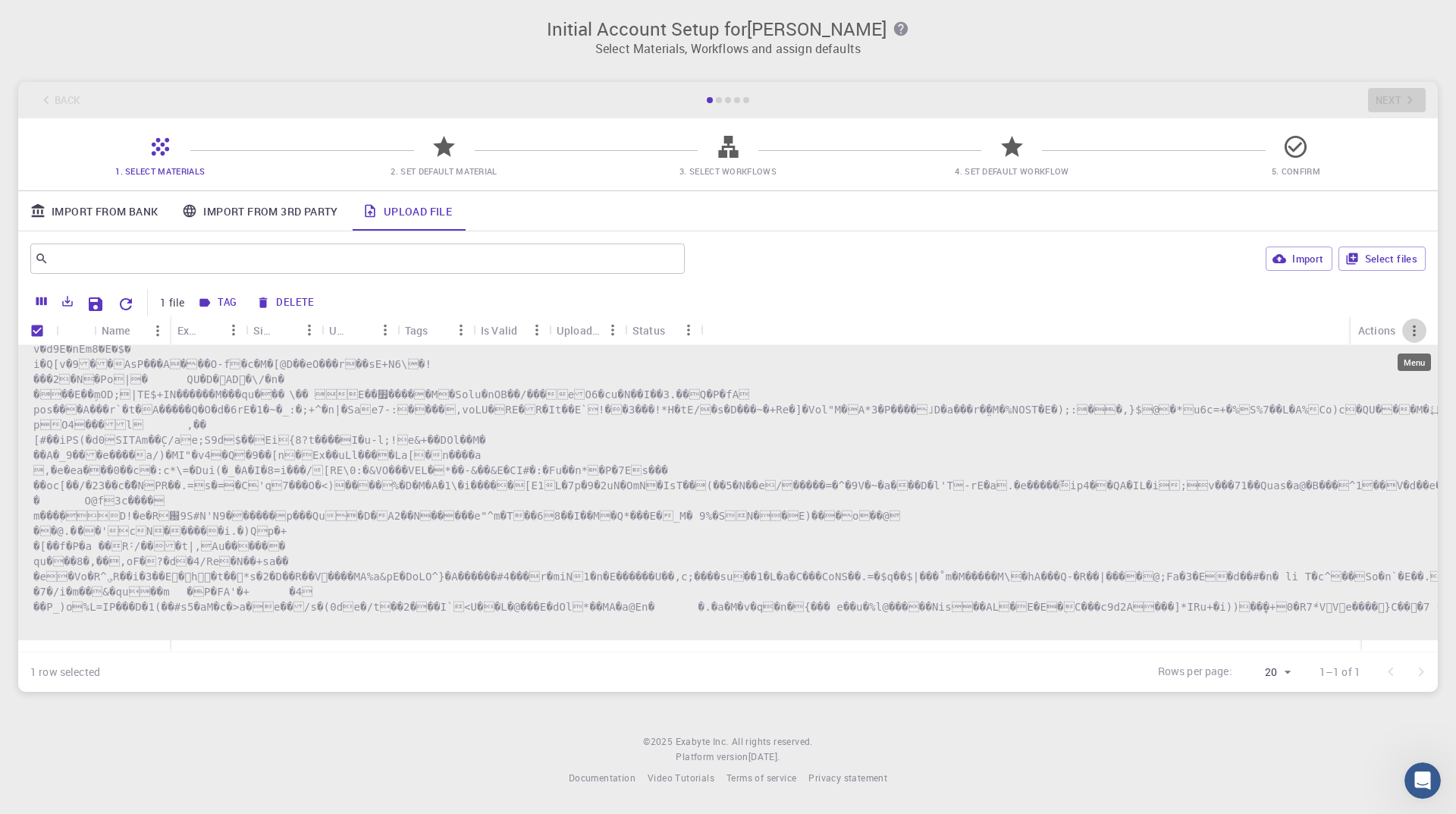
click at [1418, 326] on icon "Menu" at bounding box center [1414, 330] width 17 height 17
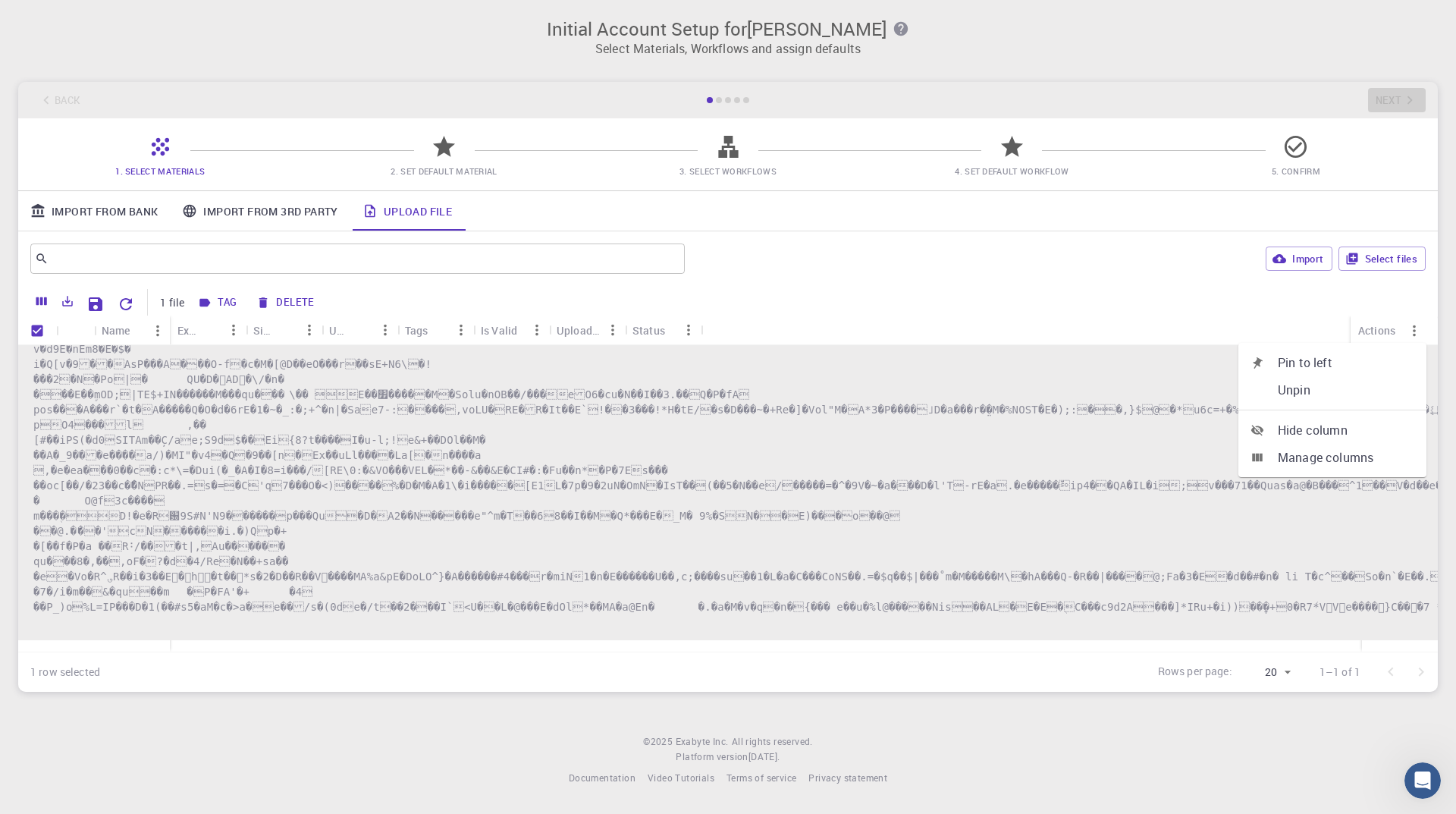
click at [1172, 273] on div "Import Select files" at bounding box center [1058, 258] width 735 height 36
